Goal: Transaction & Acquisition: Download file/media

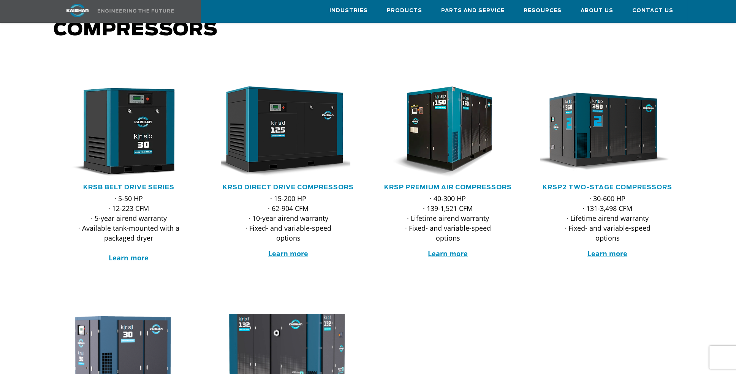
scroll to position [76, 0]
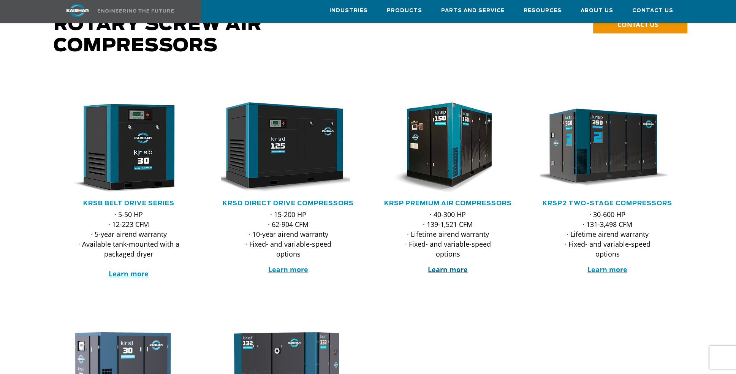
click at [447, 265] on strong "Learn more" at bounding box center [448, 269] width 40 height 9
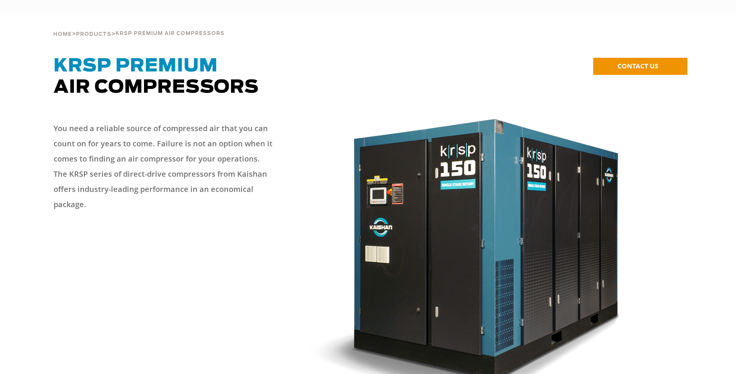
click at [447, 255] on img at bounding box center [477, 257] width 337 height 289
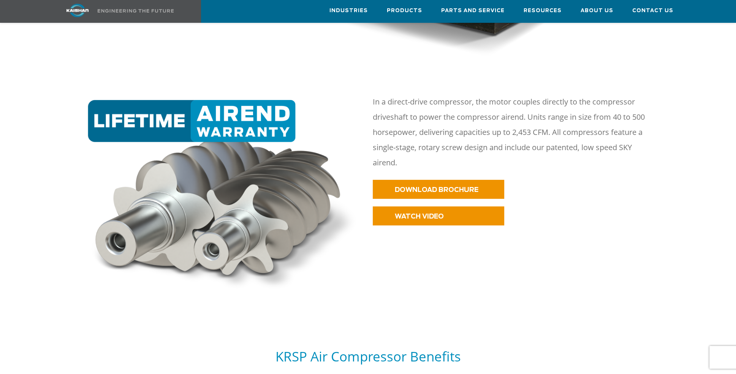
scroll to position [380, 0]
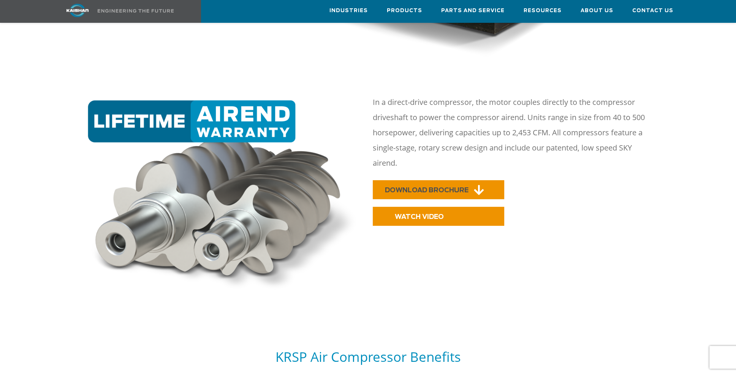
click at [422, 187] on span "DOWNLOAD BROCHURE" at bounding box center [427, 190] width 84 height 6
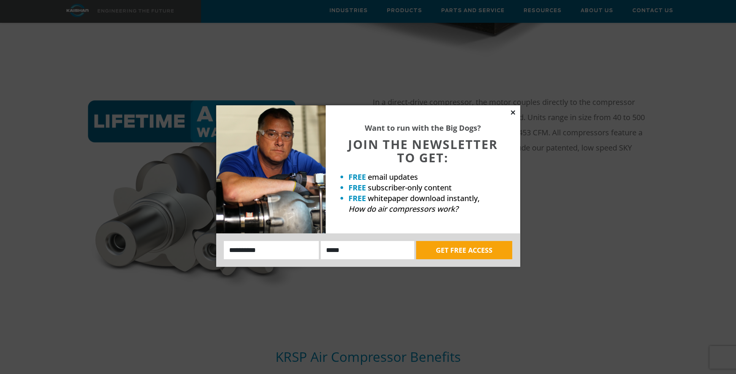
click at [512, 113] on icon at bounding box center [513, 112] width 4 height 4
